Goal: Find contact information: Find contact information

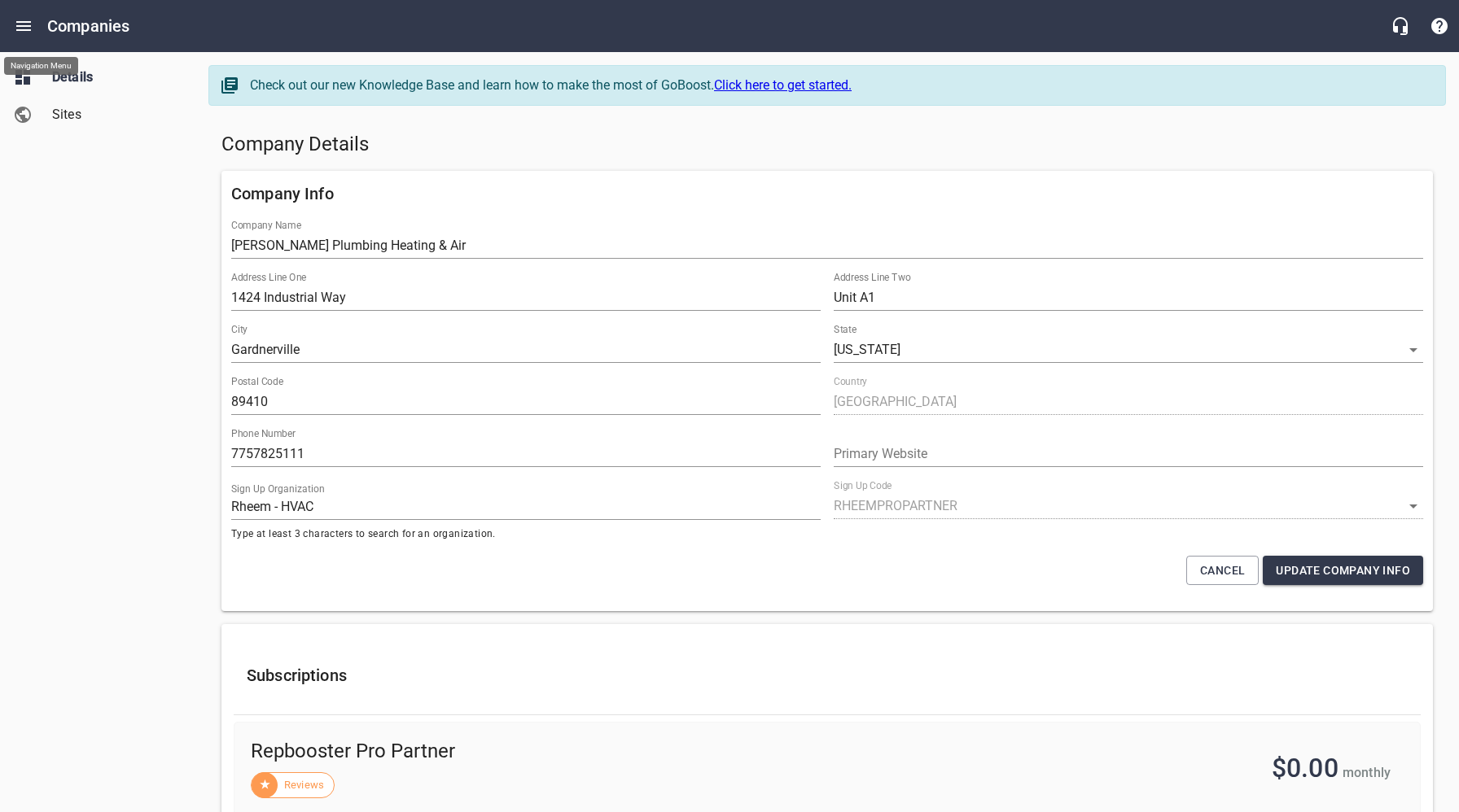
select select "[US_STATE]"
select select "62"
click at [16, 21] on icon "Open drawer" at bounding box center [24, 26] width 20 height 20
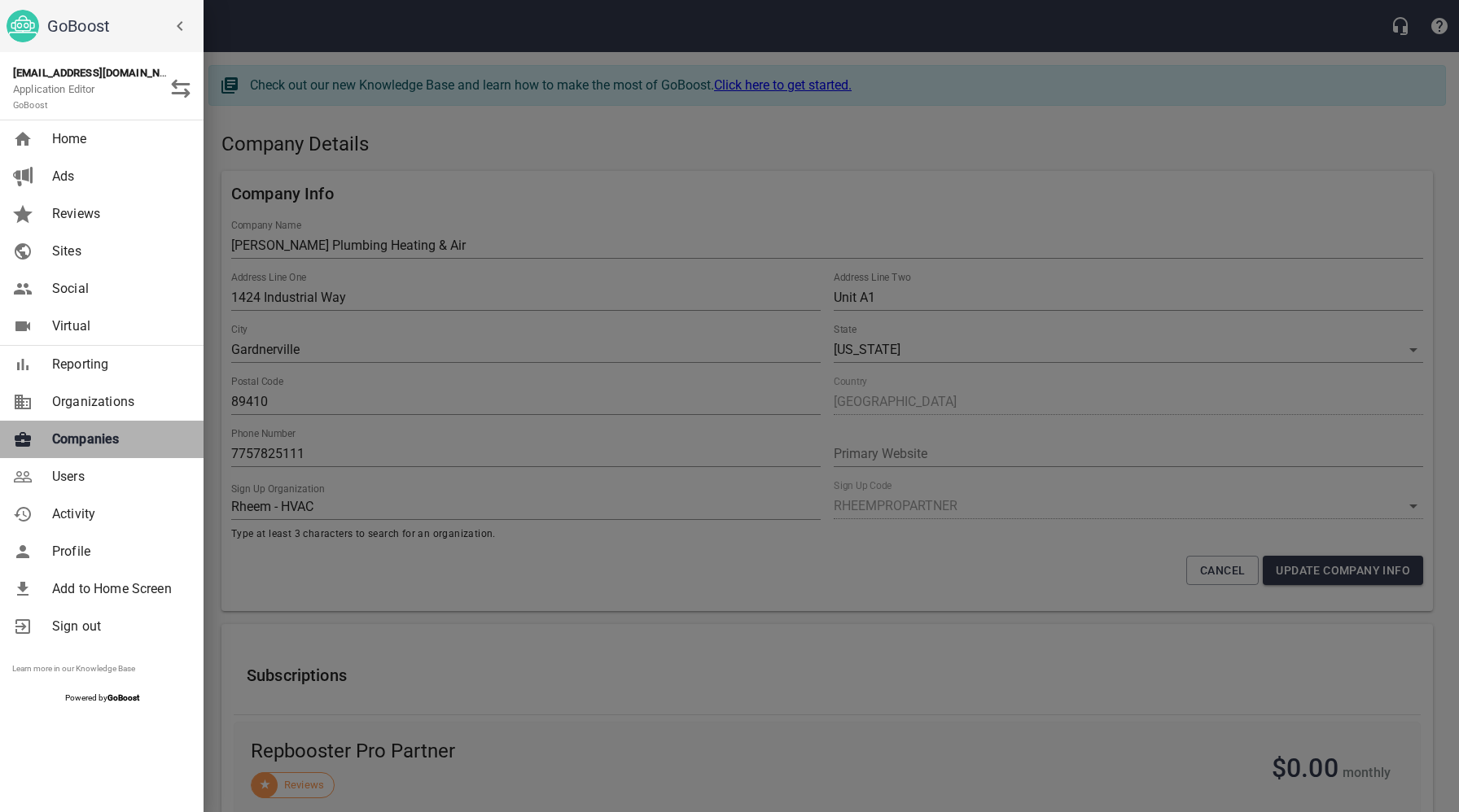
click at [103, 447] on span "Companies" at bounding box center [117, 439] width 132 height 20
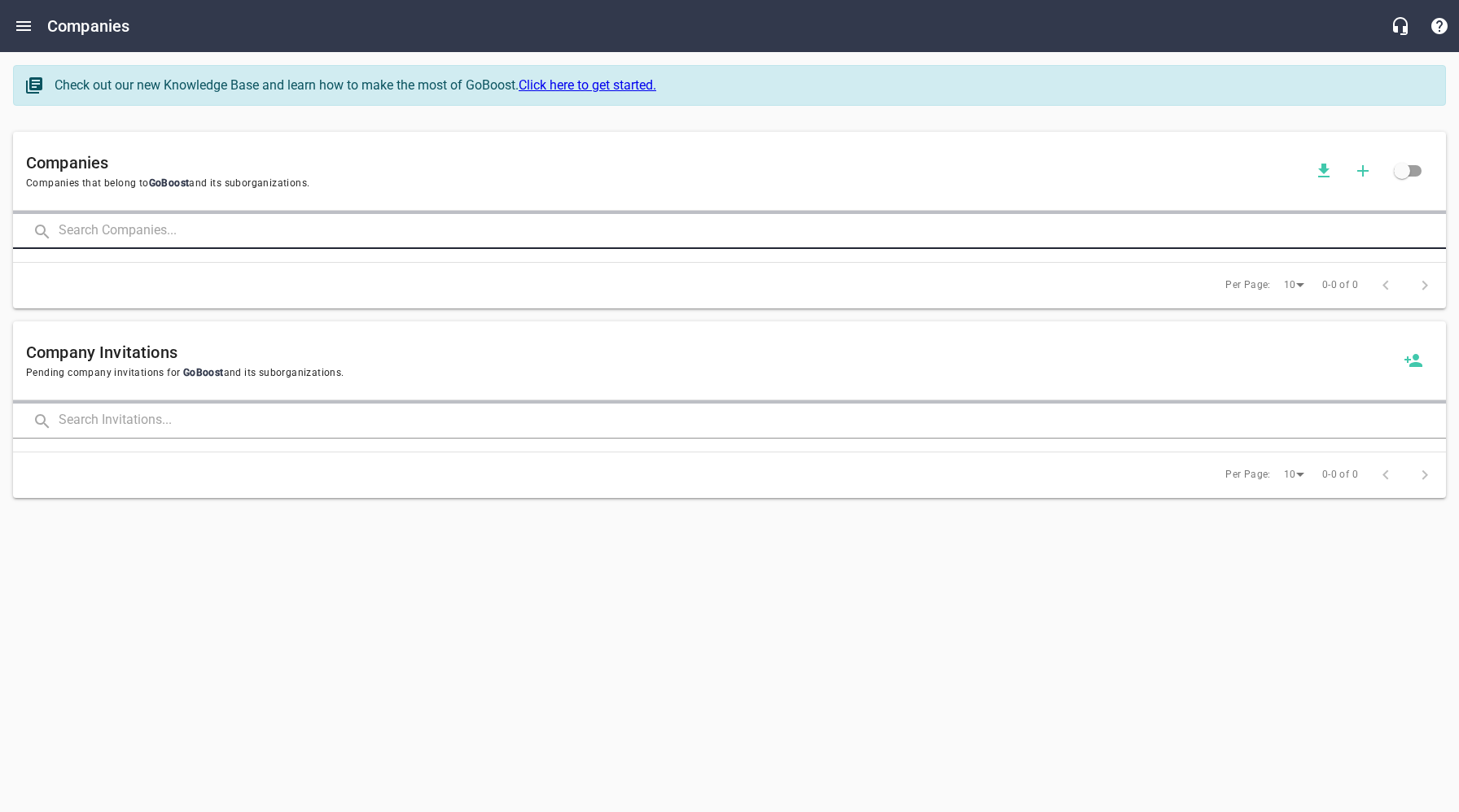
click at [251, 234] on input "text" at bounding box center [752, 232] width 1388 height 35
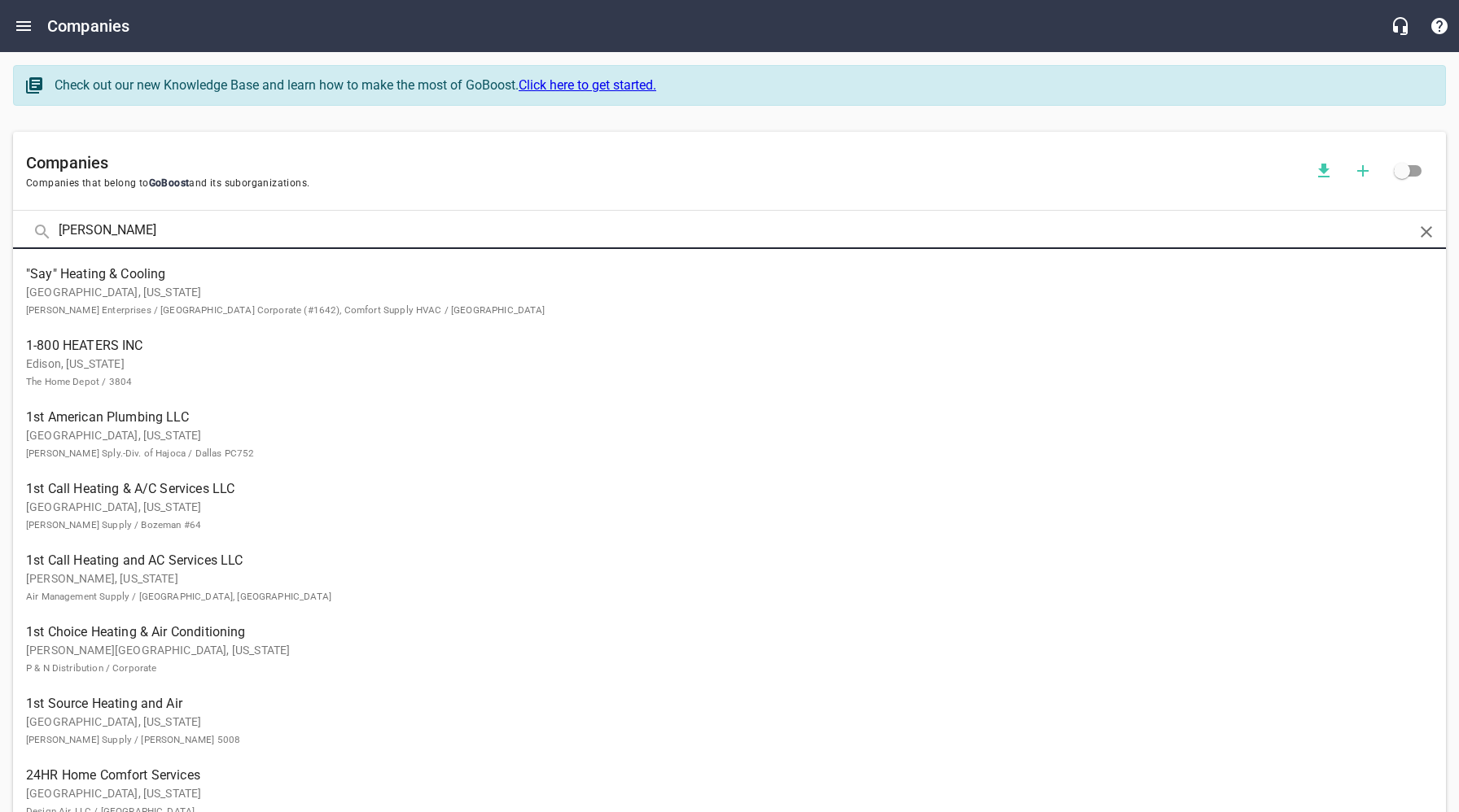
click button at bounding box center [0, 0] width 0 height 0
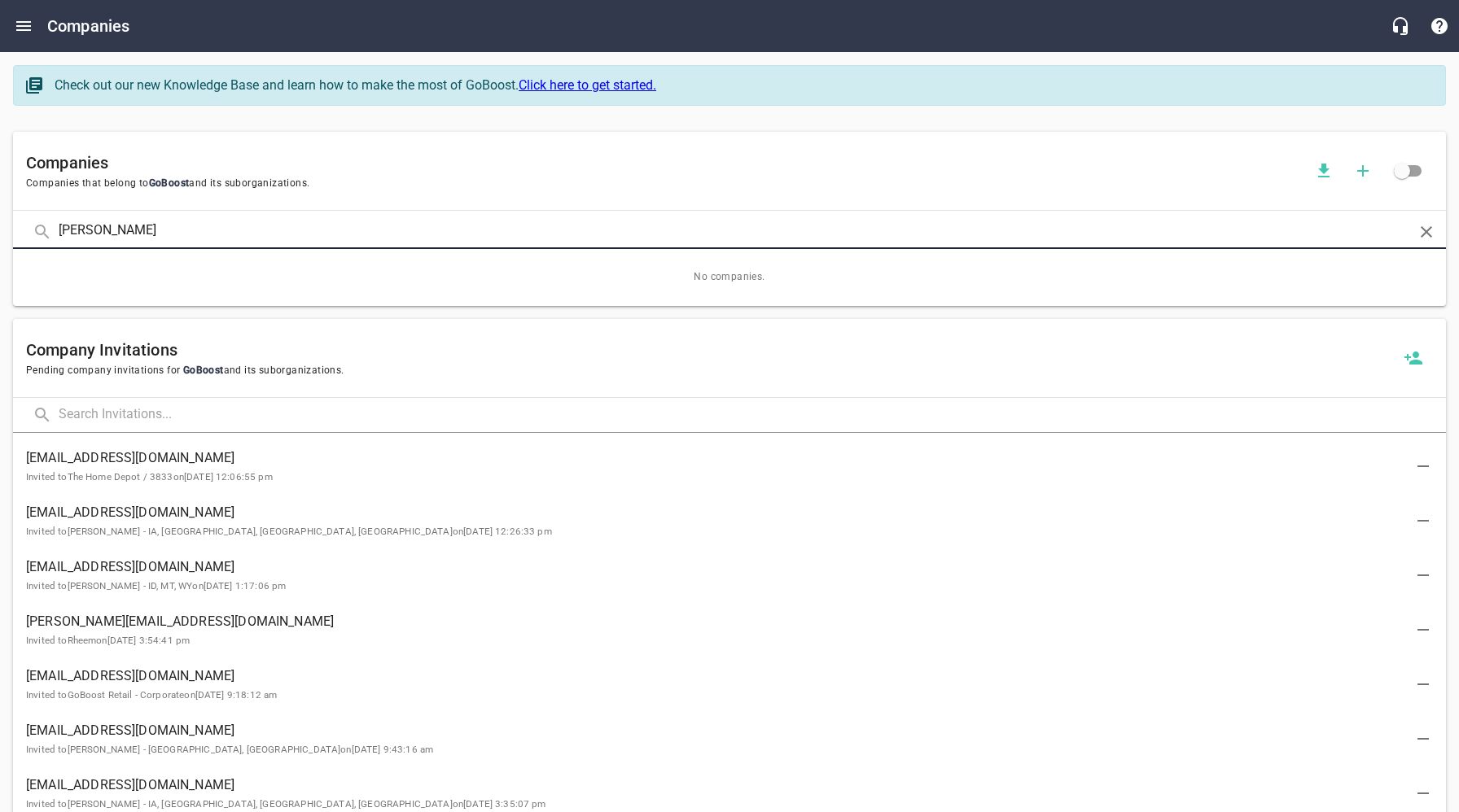
click button at bounding box center [0, 0] width 0 height 0
type input "D"
click button at bounding box center [0, 0] width 0 height 0
type input "D"
click button at bounding box center [0, 0] width 0 height 0
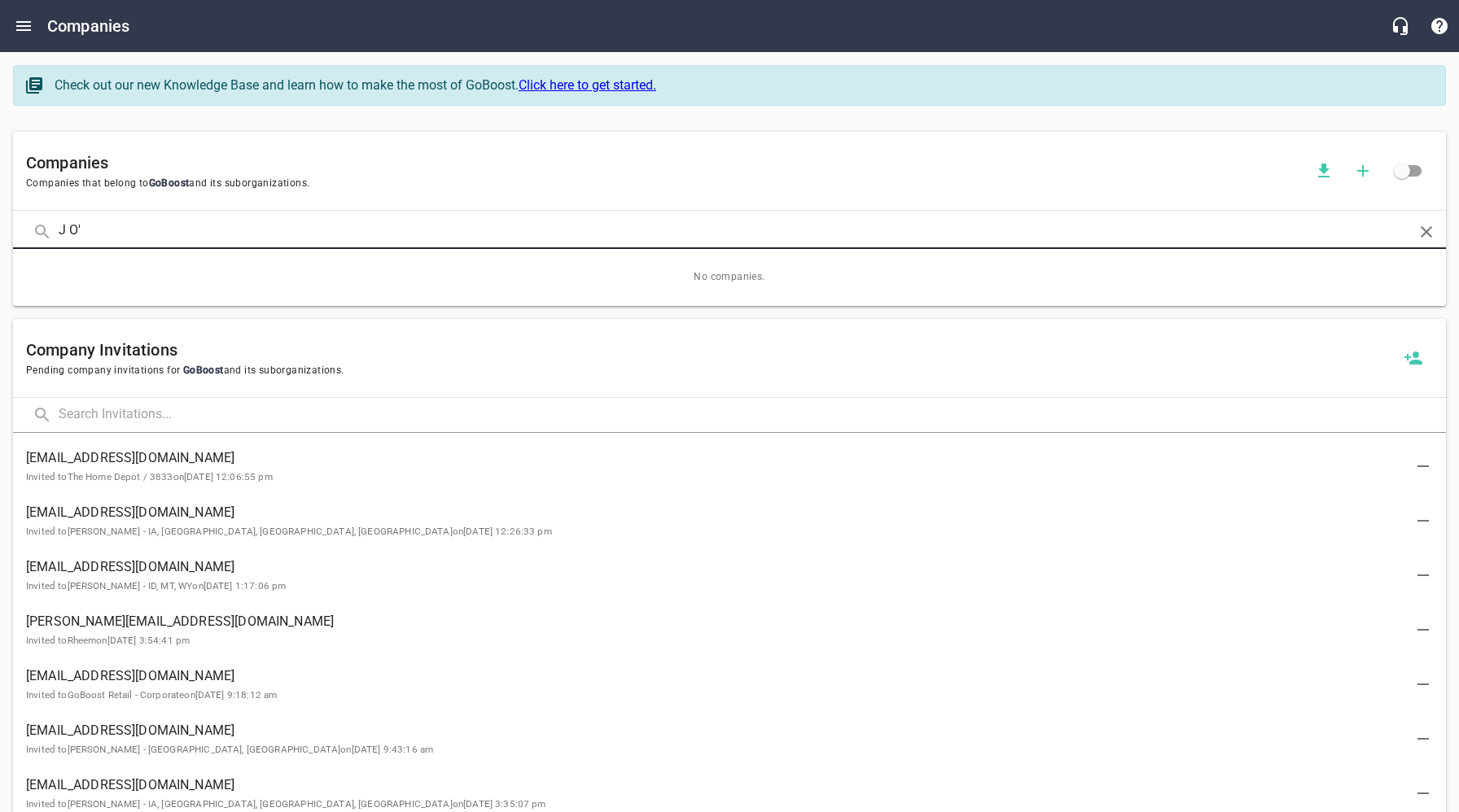
click button at bounding box center [0, 0] width 0 height 0
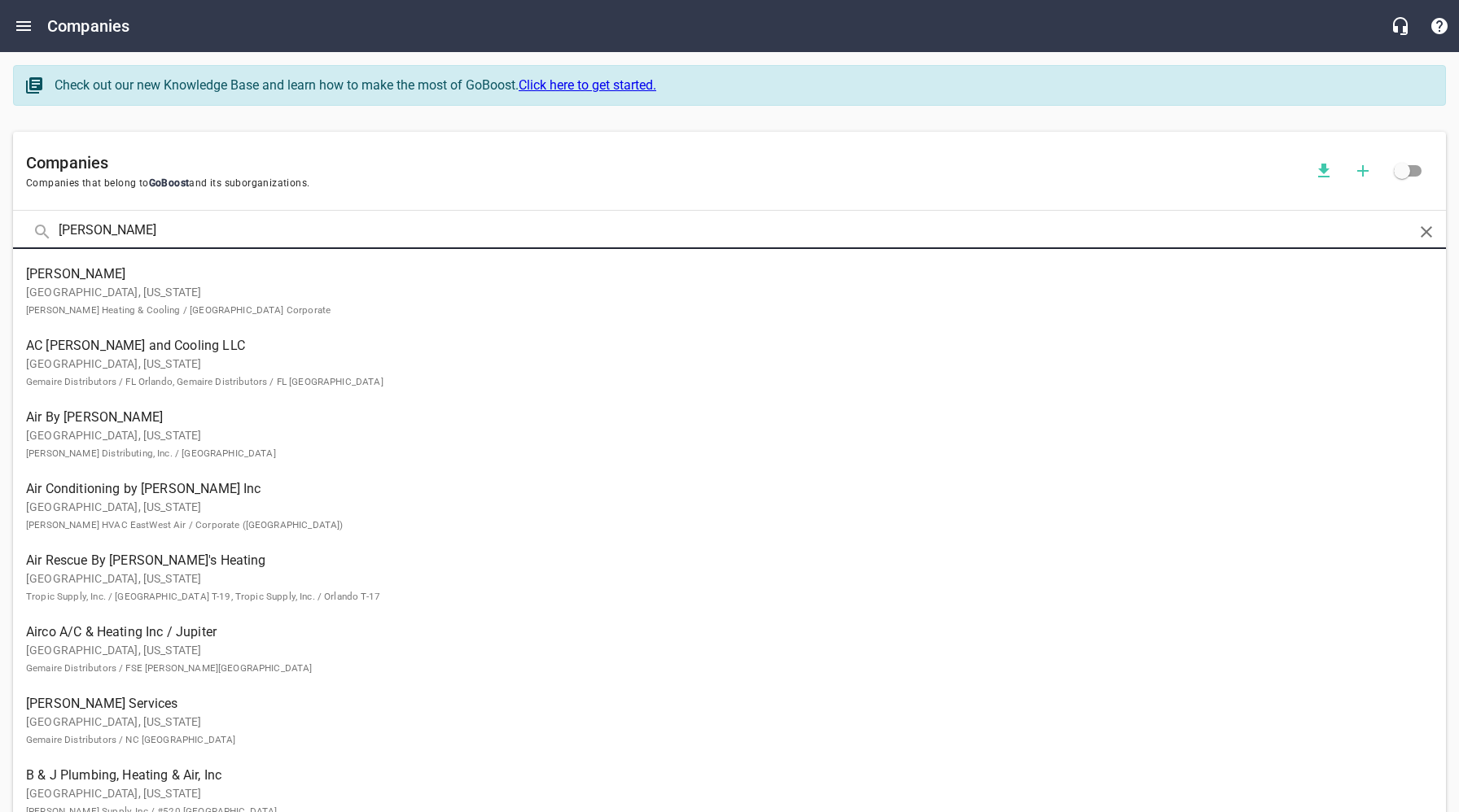
click button at bounding box center [0, 0] width 0 height 0
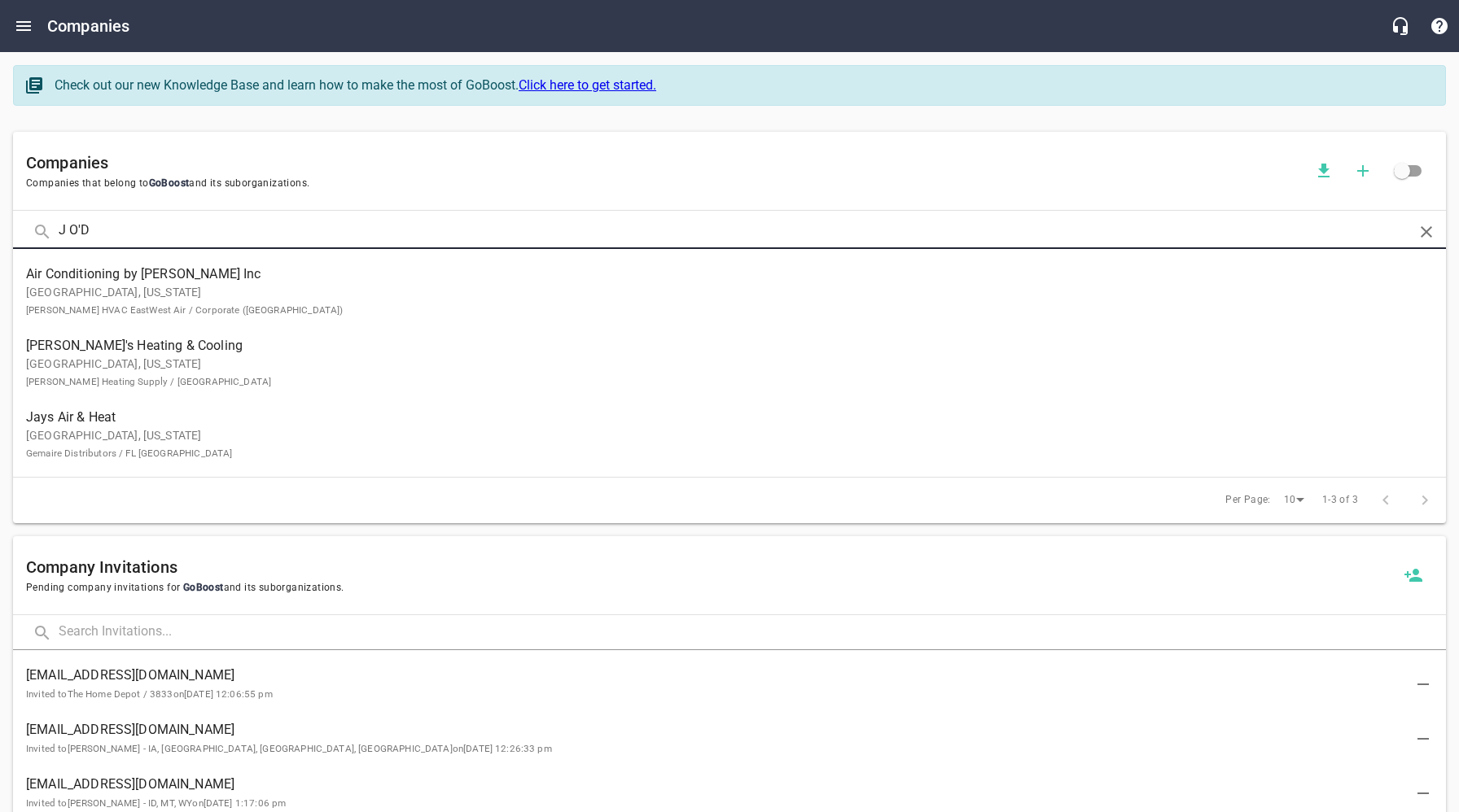
click button at bounding box center [0, 0] width 0 height 0
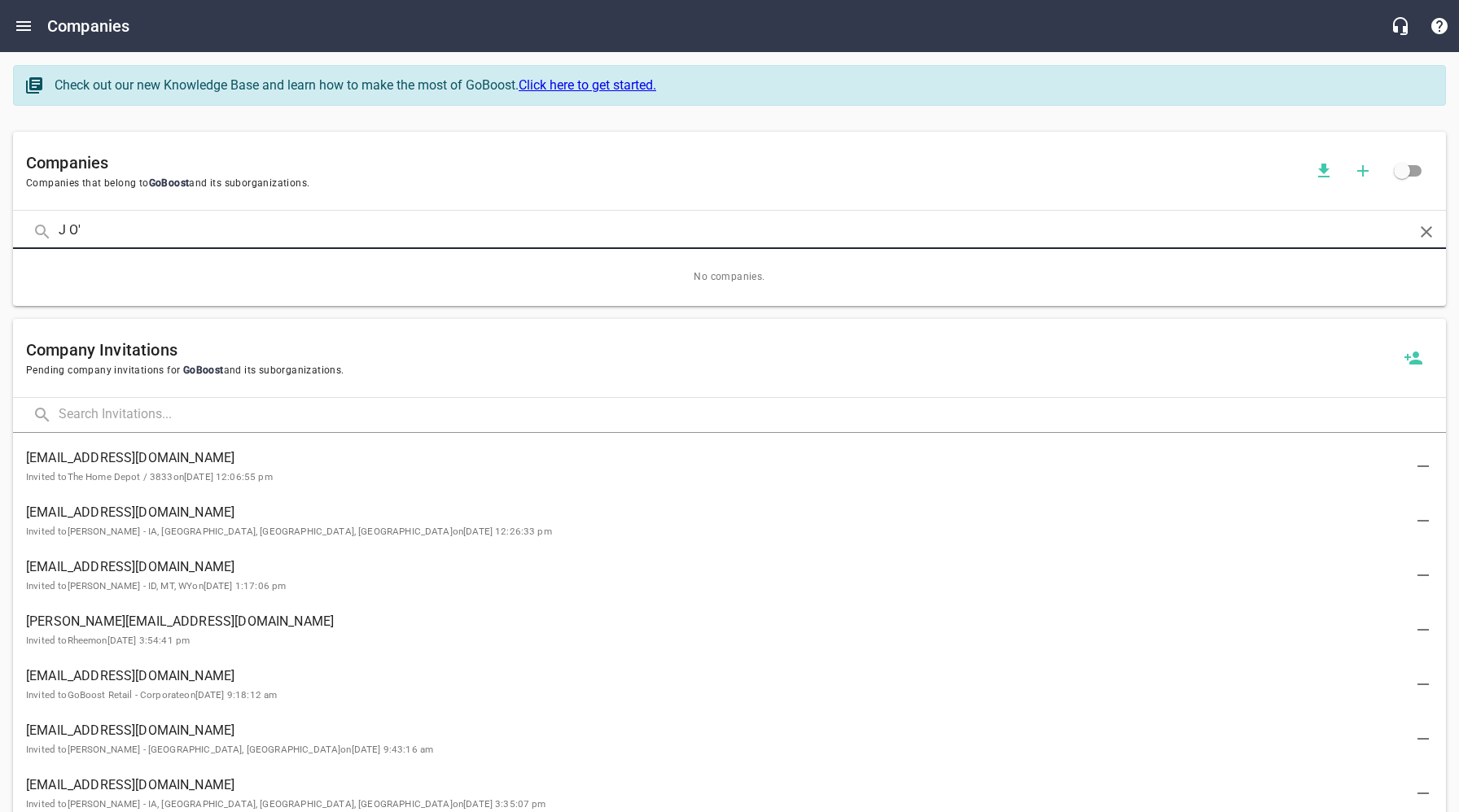
click button at bounding box center [0, 0] width 0 height 0
type input "[PERSON_NAME] O"
click button at bounding box center [0, 0] width 0 height 0
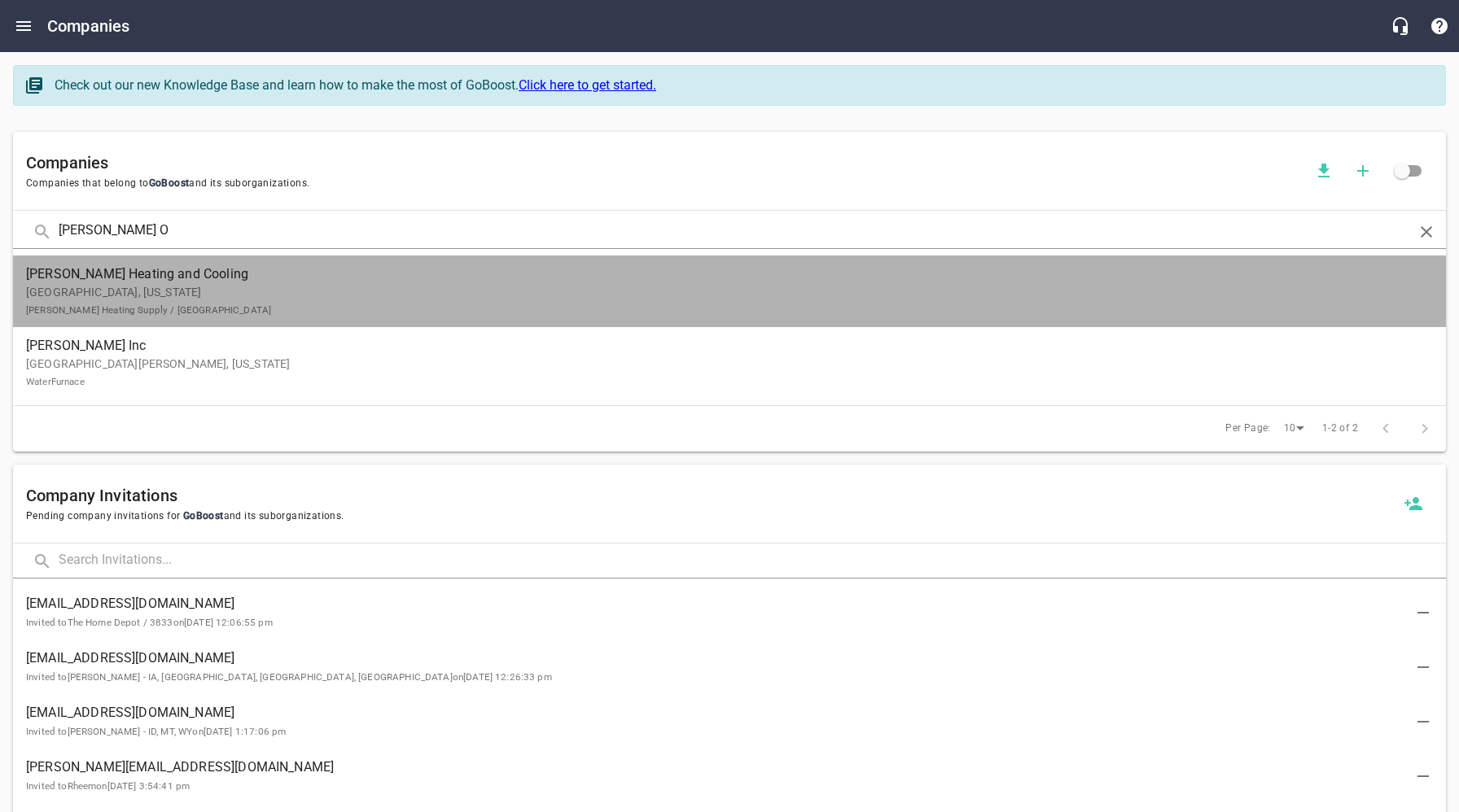
click at [136, 278] on span "[PERSON_NAME] Heating and Cooling" at bounding box center [716, 274] width 1381 height 20
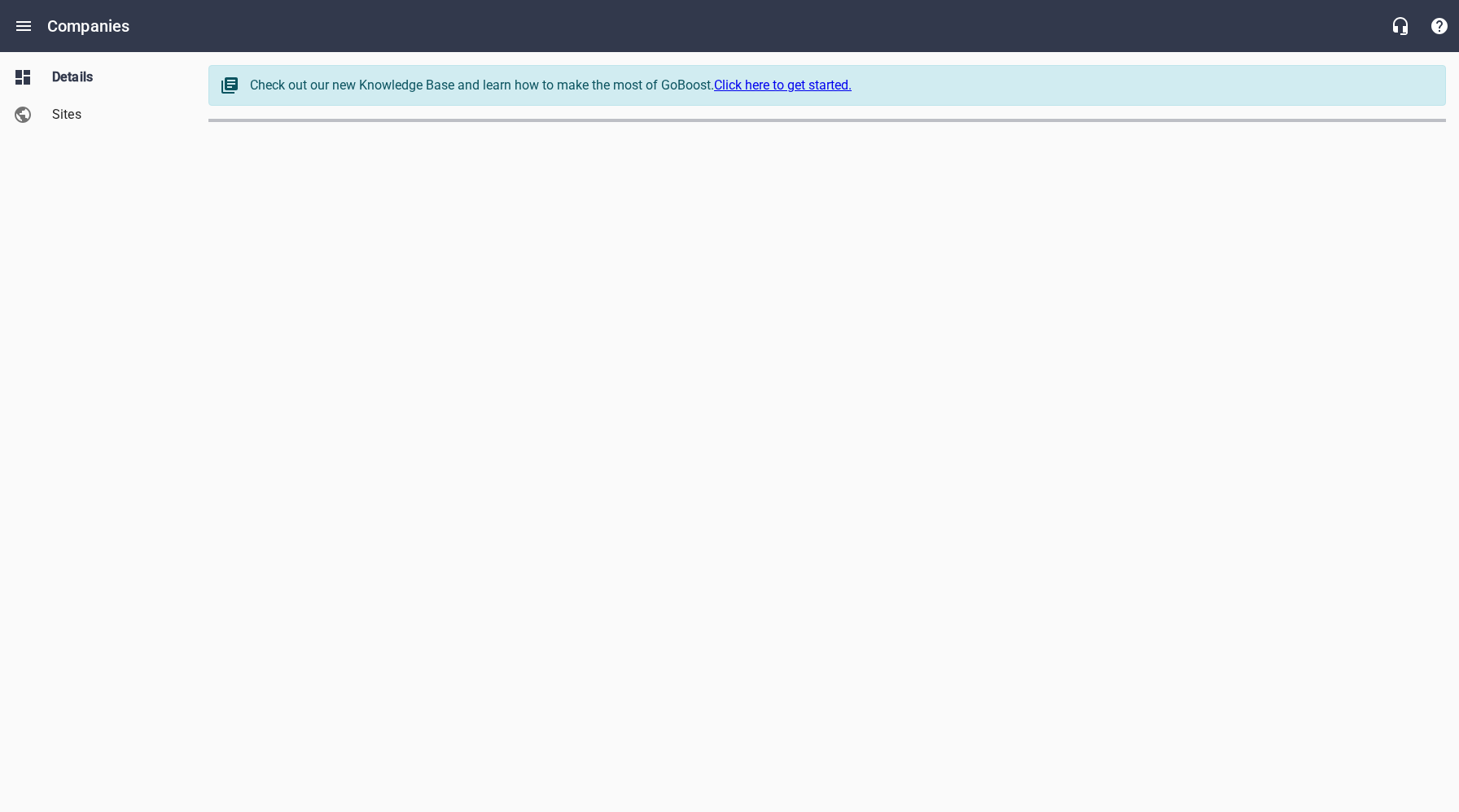
select select "[US_STATE]"
select select "48"
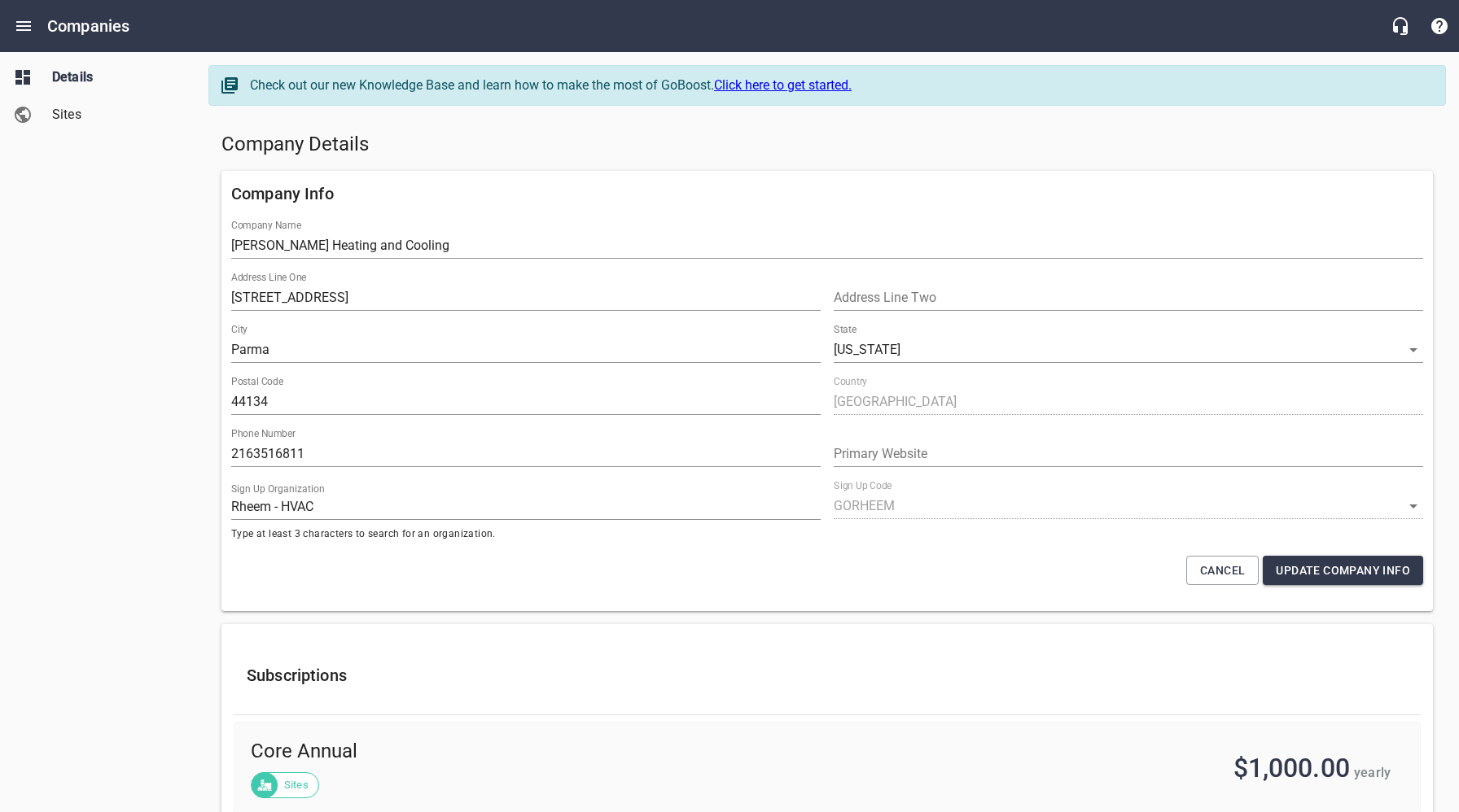
click at [72, 125] on link "Sites" at bounding box center [98, 115] width 196 height 38
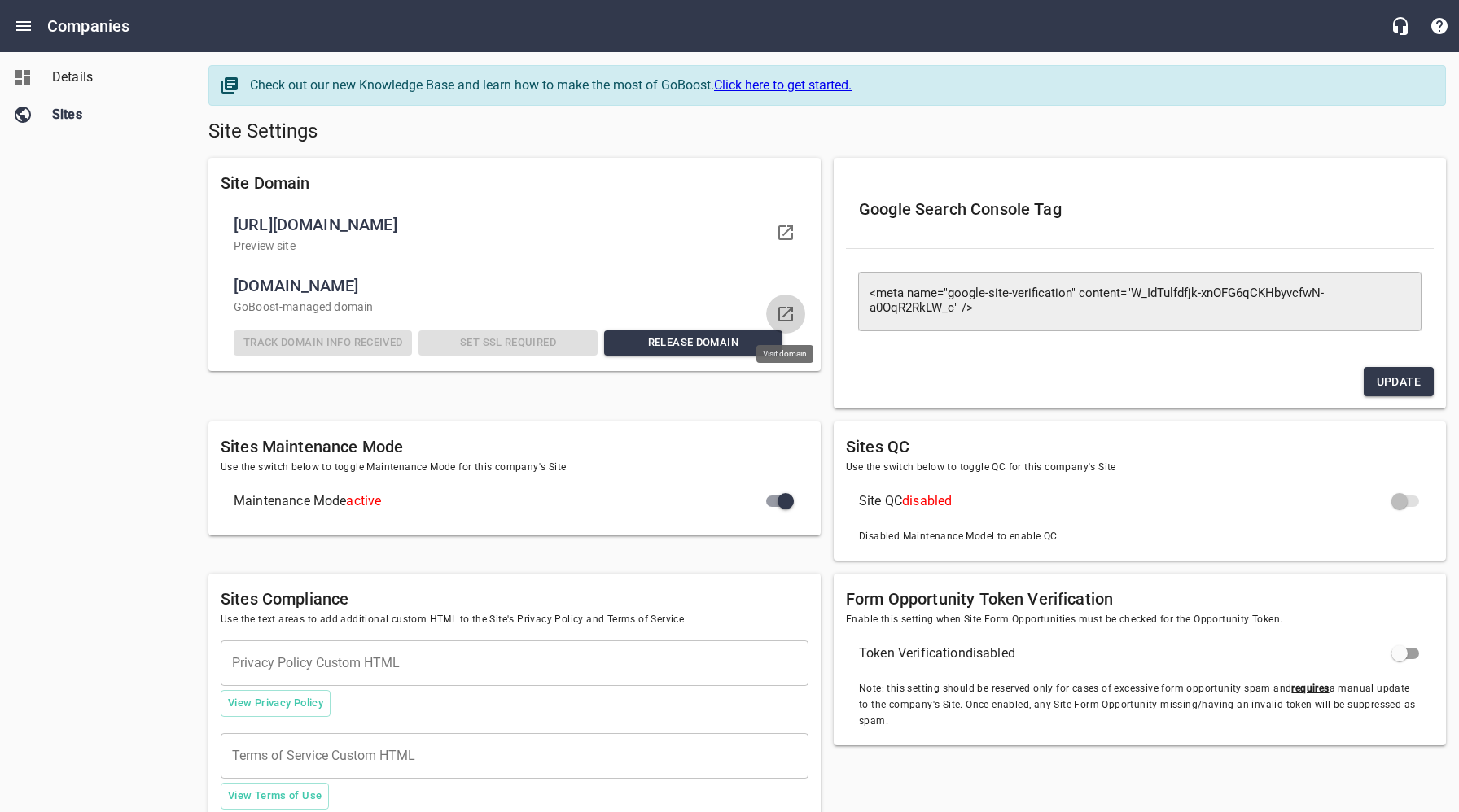
click at [792, 314] on icon at bounding box center [786, 314] width 20 height 20
click at [75, 78] on span "Details" at bounding box center [113, 77] width 124 height 20
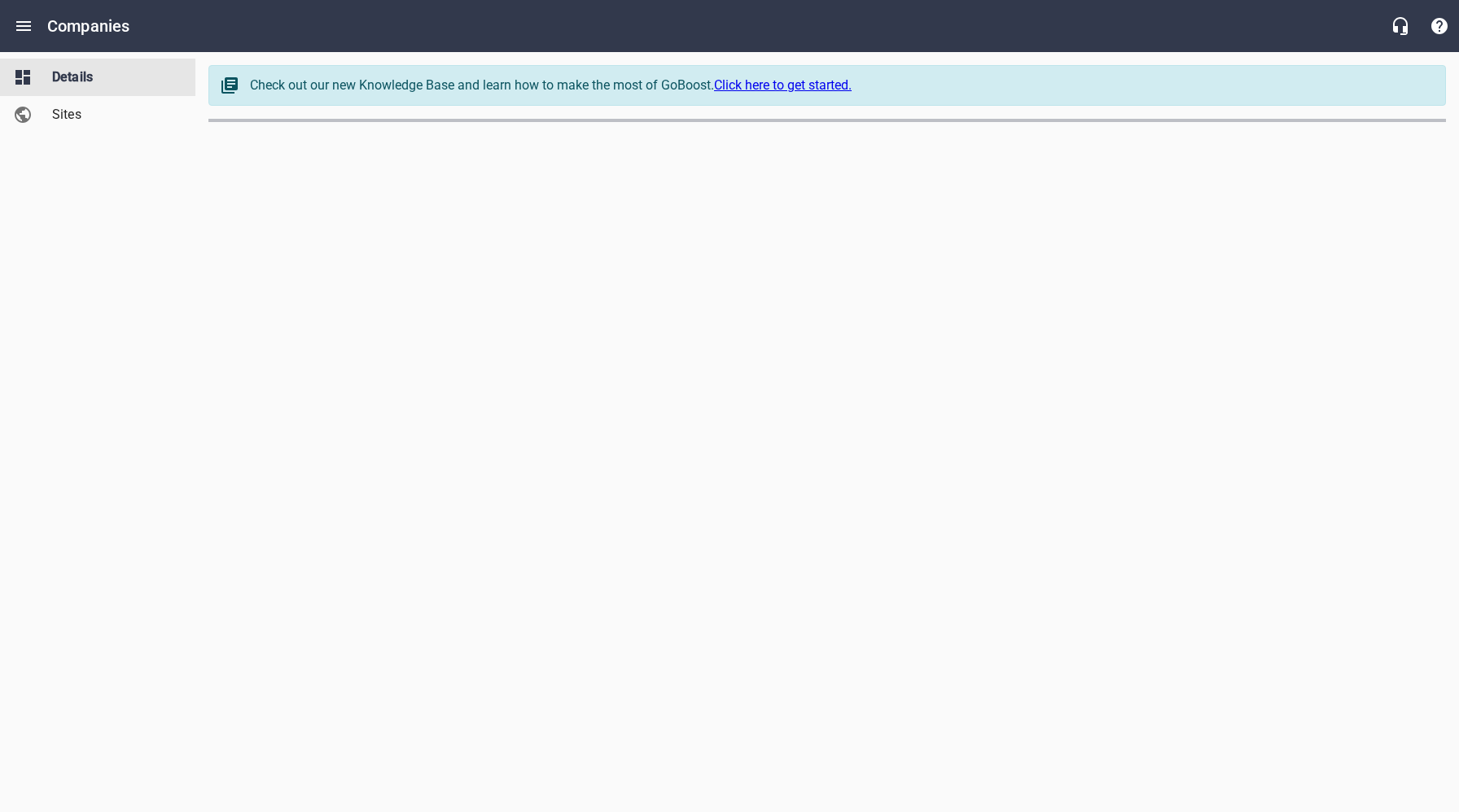
select select "[US_STATE]"
select select "48"
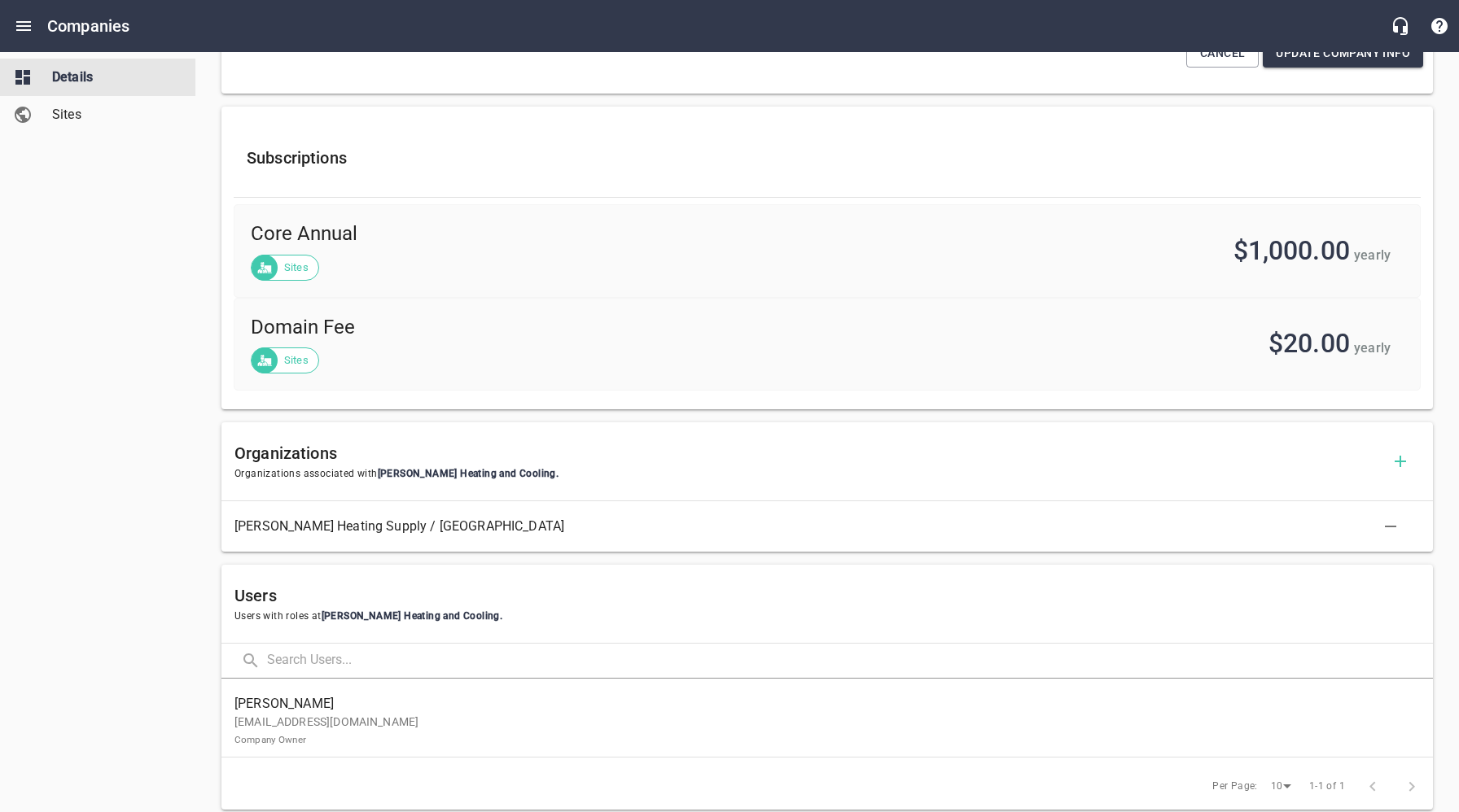
scroll to position [531, 0]
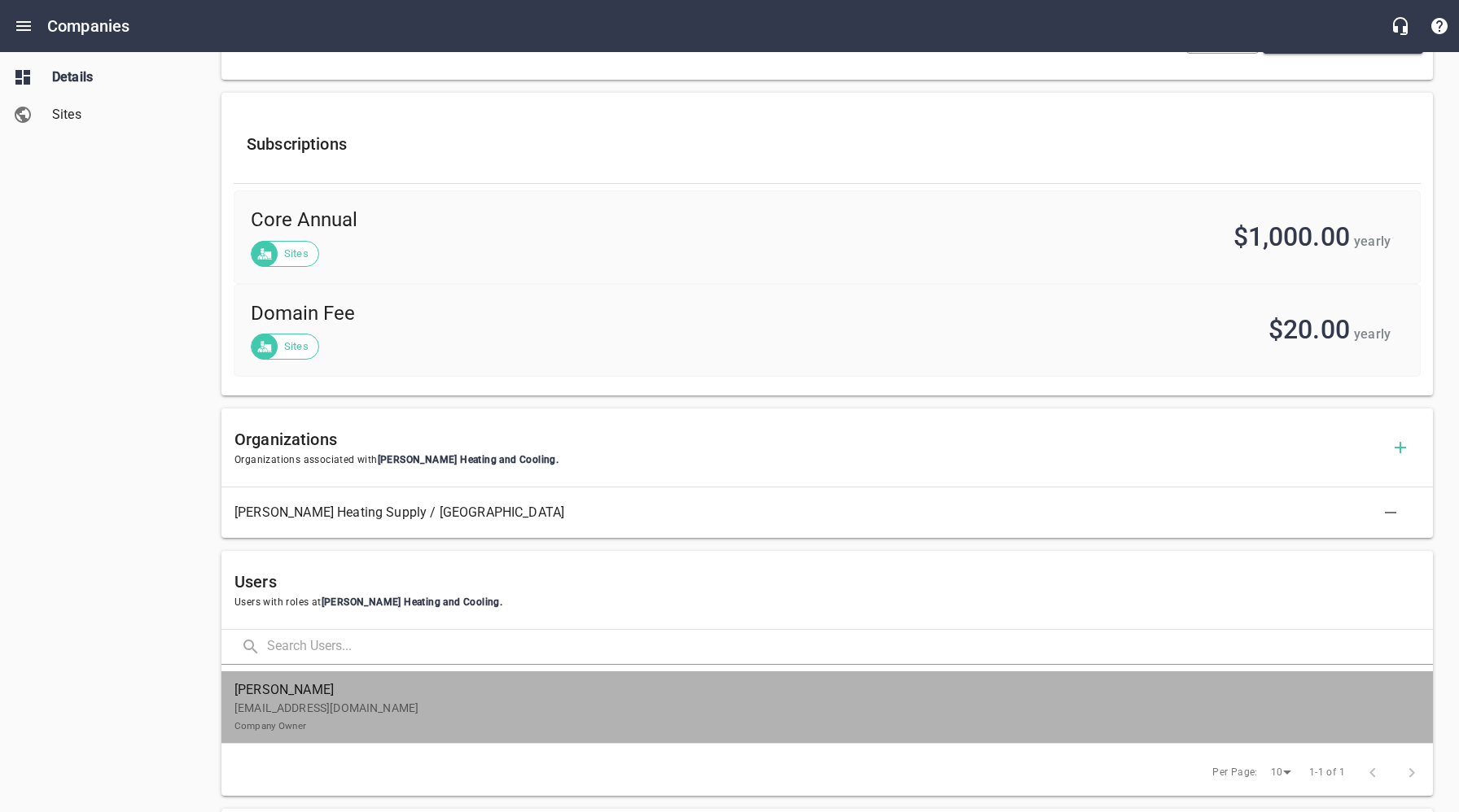
click at [360, 733] on p "[EMAIL_ADDRESS][DOMAIN_NAME] Company Owner" at bounding box center [820, 717] width 1172 height 34
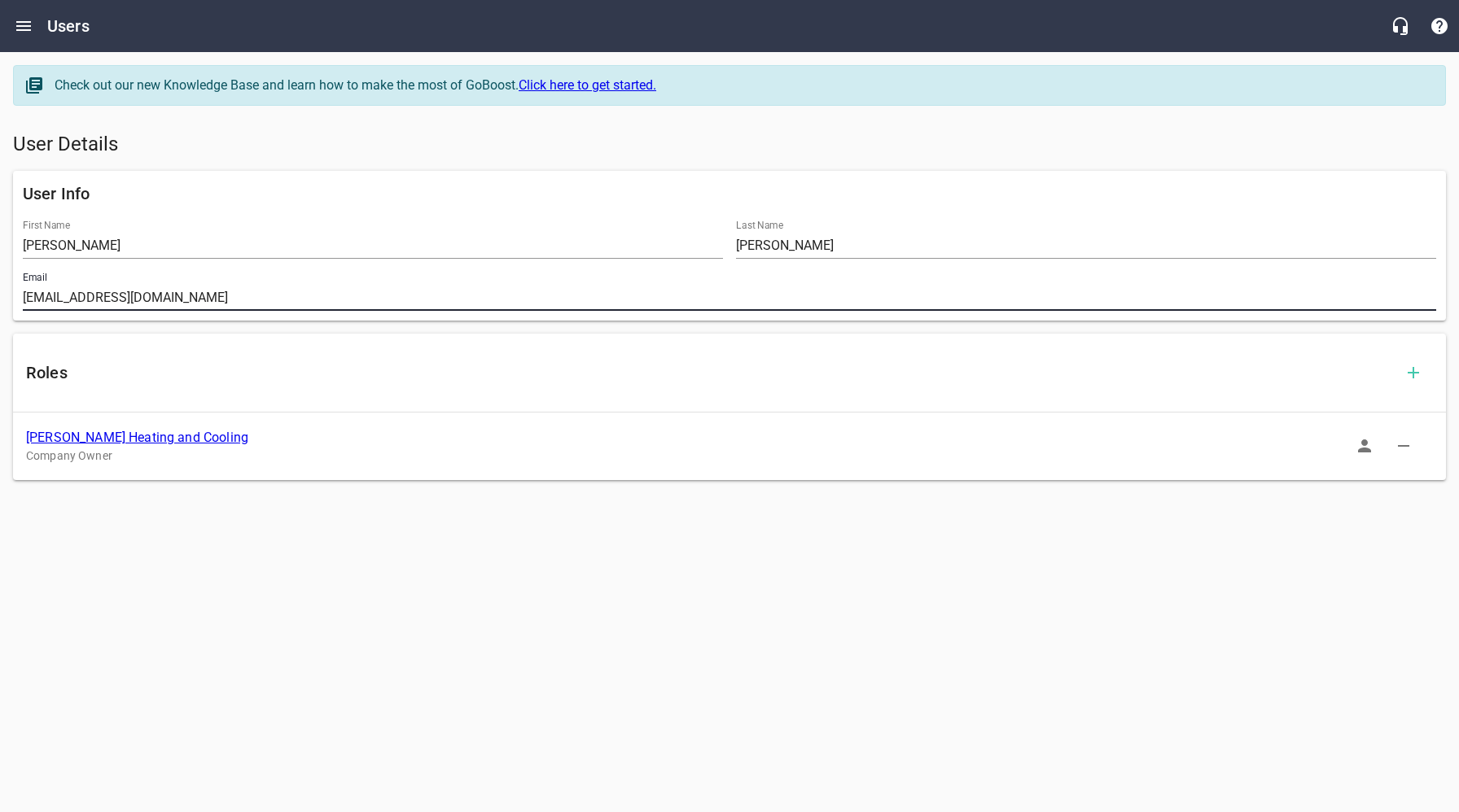
drag, startPoint x: 205, startPoint y: 300, endPoint x: 22, endPoint y: 303, distance: 183.0
click at [16, 298] on div "Email [EMAIL_ADDRESS][DOMAIN_NAME]" at bounding box center [730, 291] width 1427 height 52
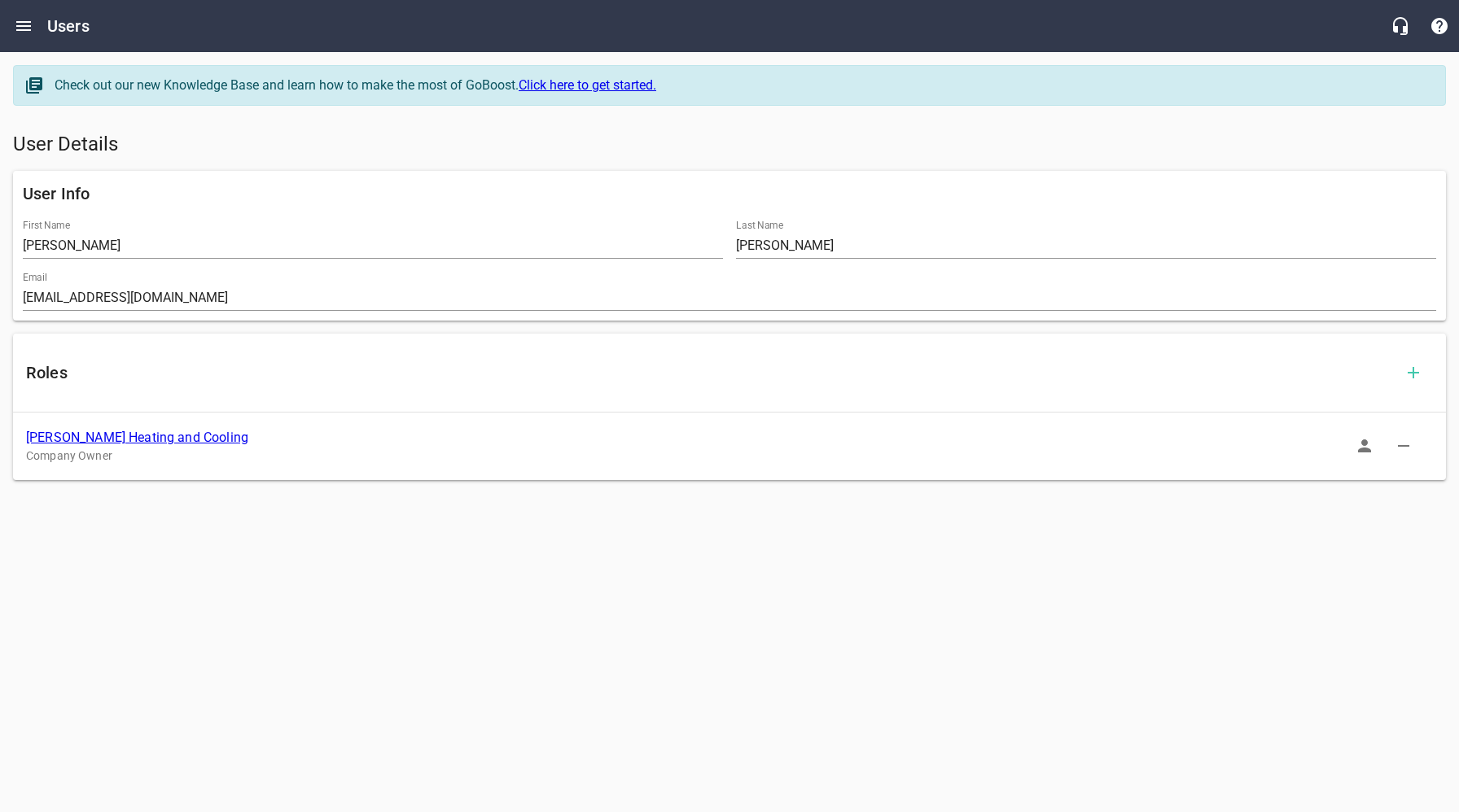
click at [118, 438] on link "[PERSON_NAME] Heating and Cooling" at bounding box center [137, 437] width 223 height 16
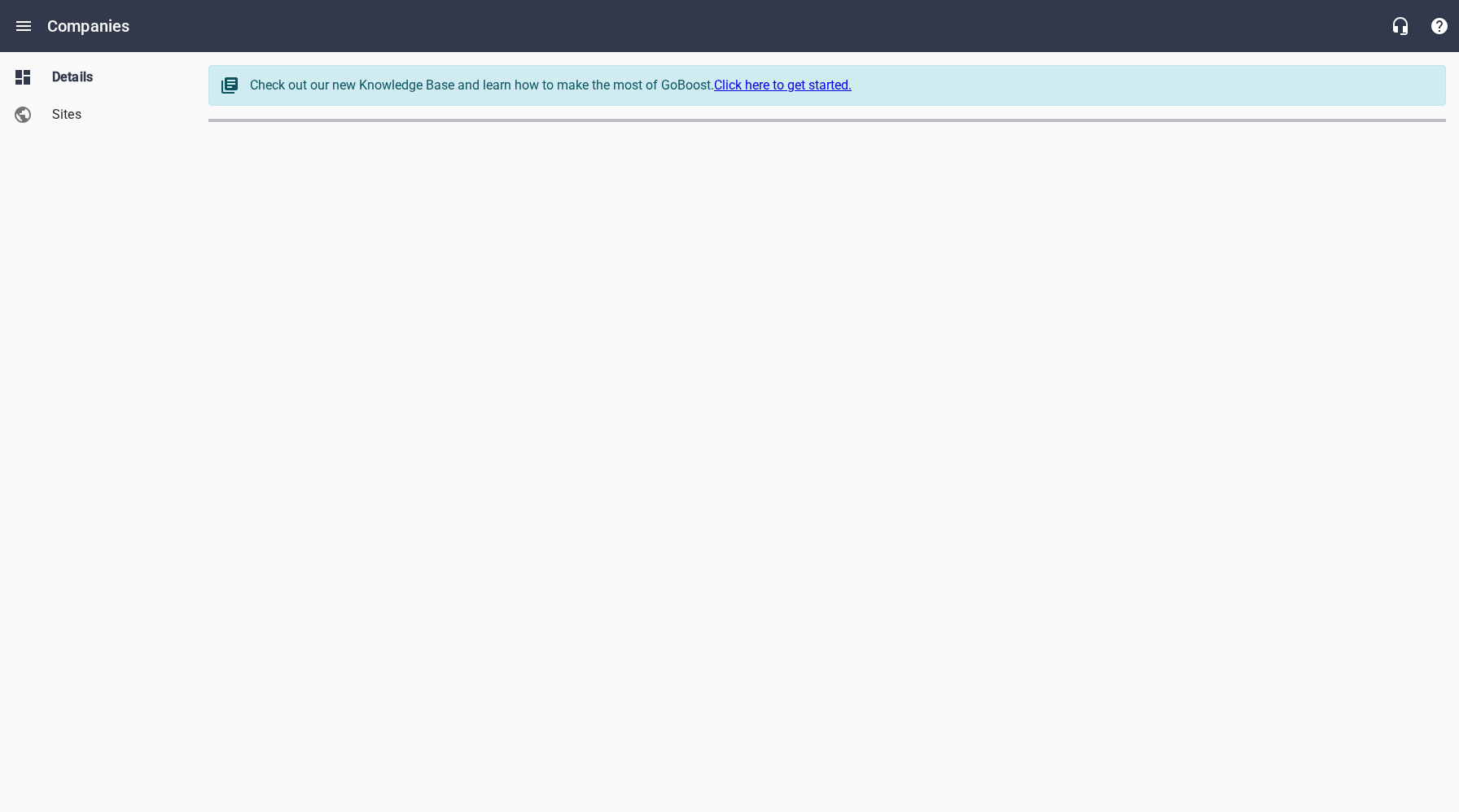
select select "[US_STATE]"
select select "48"
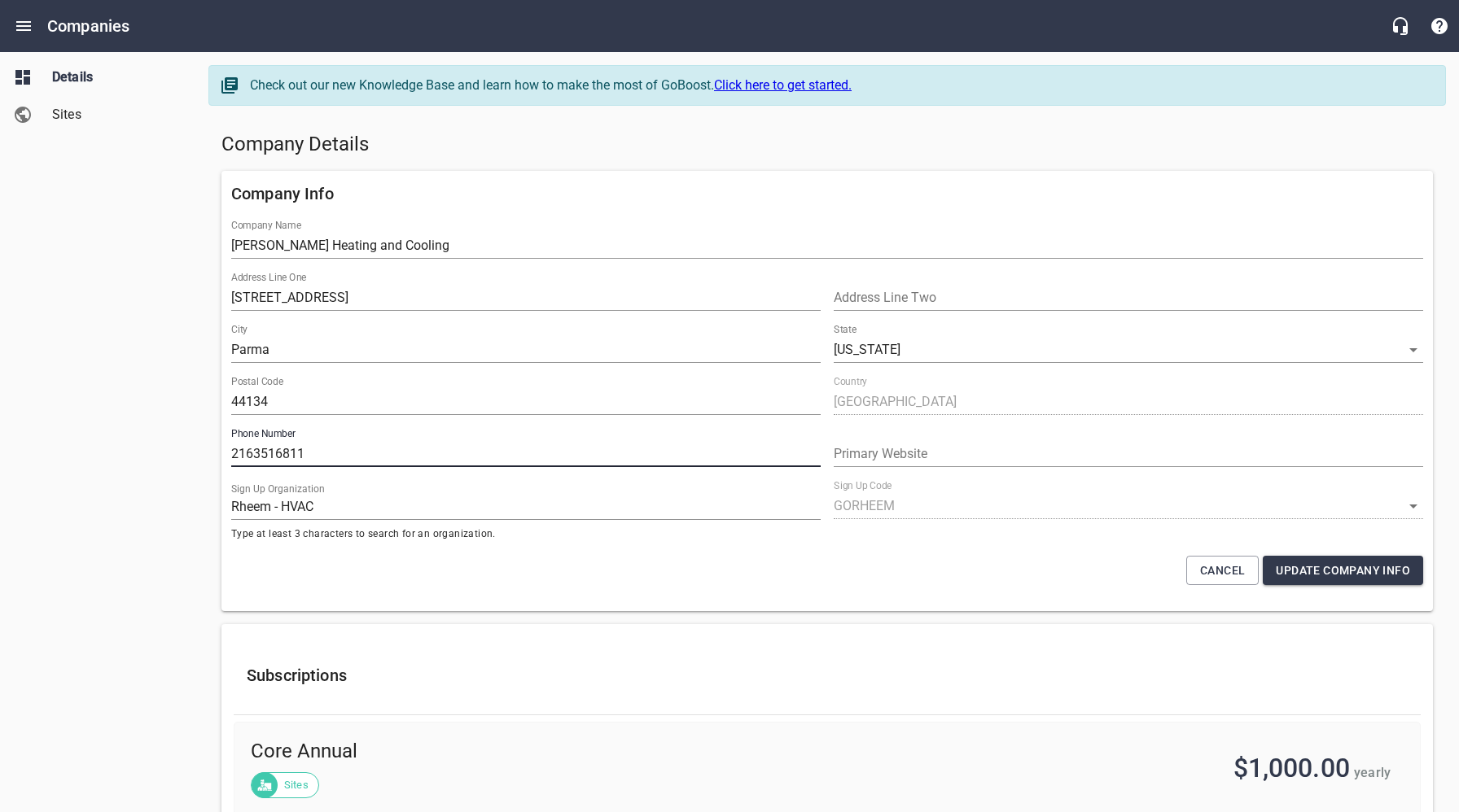
drag, startPoint x: 339, startPoint y: 456, endPoint x: 216, endPoint y: 449, distance: 123.2
click at [216, 449] on div "Company Info Company Name [PERSON_NAME] Heating and Cooling Address Line One 41…" at bounding box center [827, 391] width 1225 height 453
click at [150, 459] on div "Details Sites" at bounding box center [98, 406] width 196 height 812
drag, startPoint x: 962, startPoint y: 151, endPoint x: 929, endPoint y: 157, distance: 33.5
click at [962, 151] on h5 "Company Details" at bounding box center [827, 145] width 1212 height 26
